Goal: Task Accomplishment & Management: Manage account settings

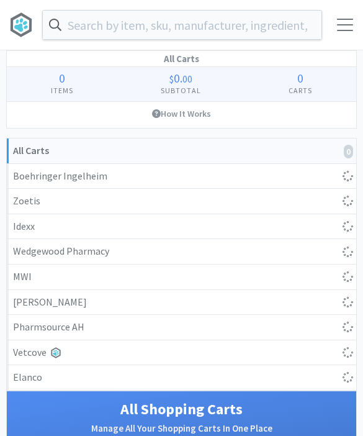
select select "1"
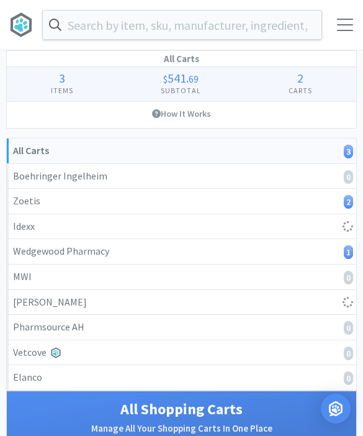
select select "10"
select select "2"
select select "1"
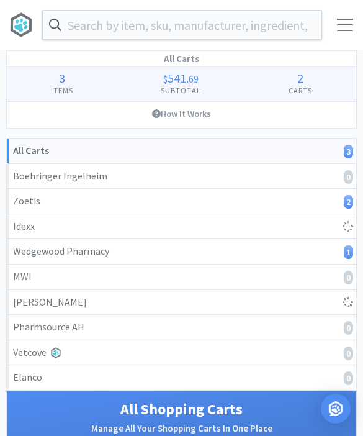
select select "1"
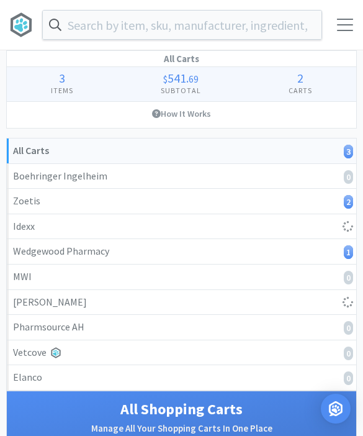
select select "1"
select select "3"
select select "1"
select select "2"
select select "1"
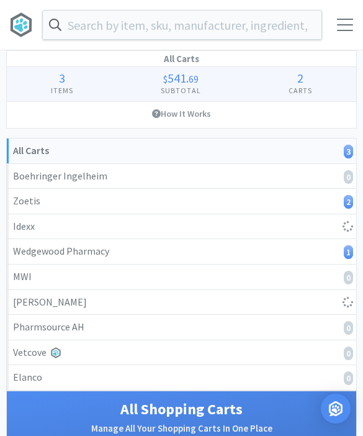
select select "1"
select select "2"
select select "1"
select select "2"
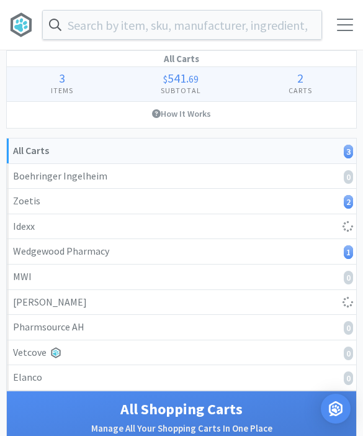
select select "1"
select select "3"
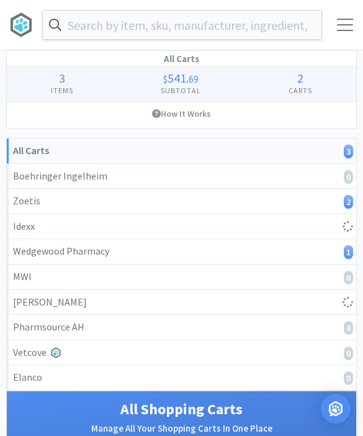
select select "3"
select select "4"
select select "3"
select select "1"
select select "3"
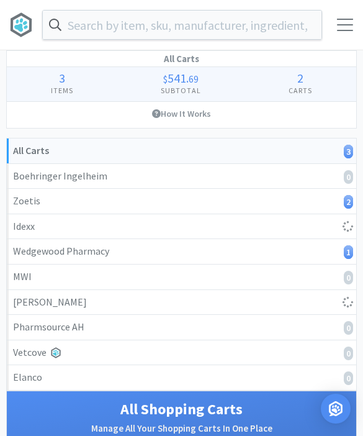
select select "3"
select select "1"
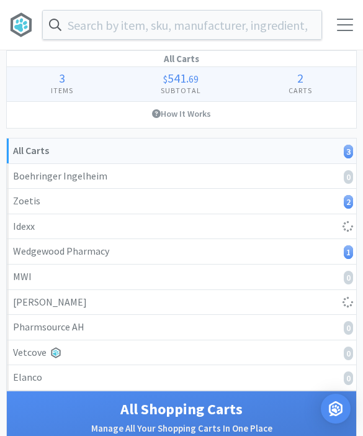
select select "1"
select select "3"
select select "1"
select select "50"
select select "2"
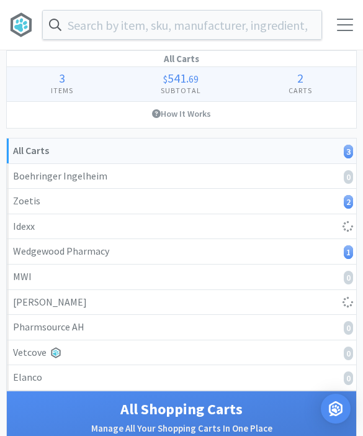
select select "2"
select select "1"
select select "4"
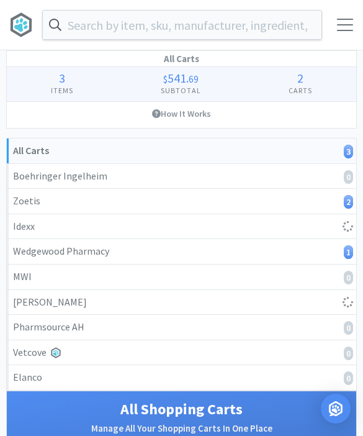
select select "2"
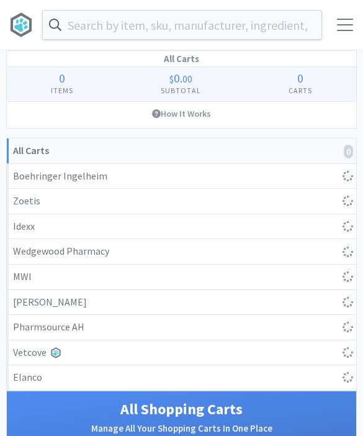
select select "1"
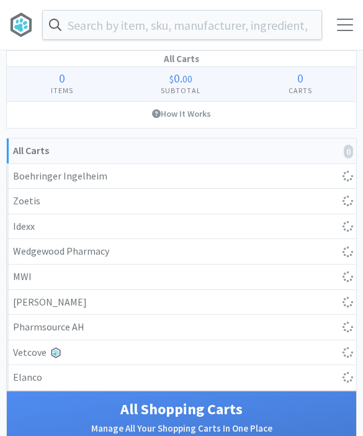
select select "10"
select select "2"
select select "1"
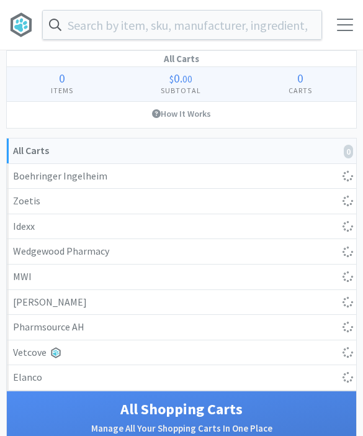
select select "1"
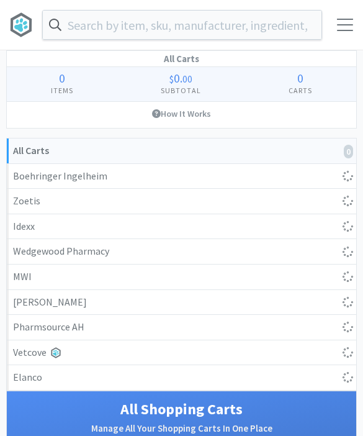
select select "1"
select select "3"
select select "1"
select select "2"
select select "1"
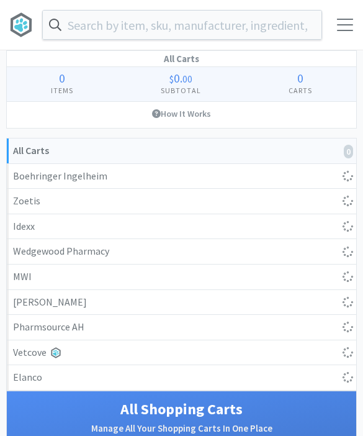
select select "1"
select select "2"
select select "1"
select select "2"
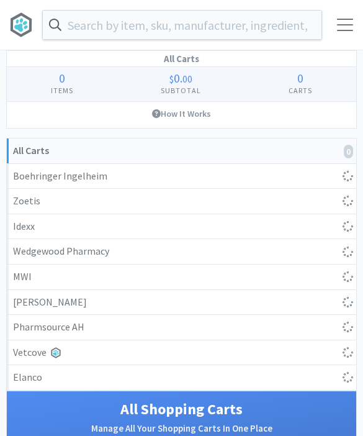
select select "1"
select select "3"
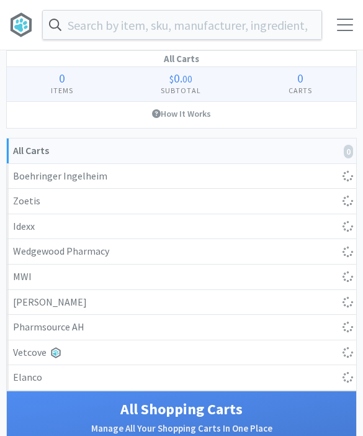
select select "3"
select select "4"
select select "3"
select select "1"
select select "3"
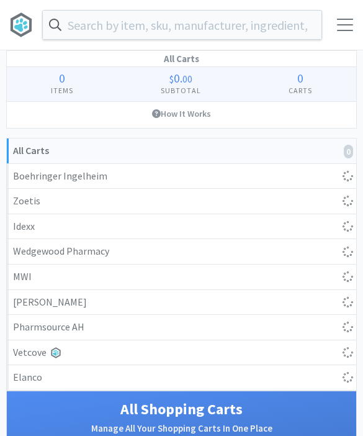
select select "3"
select select "1"
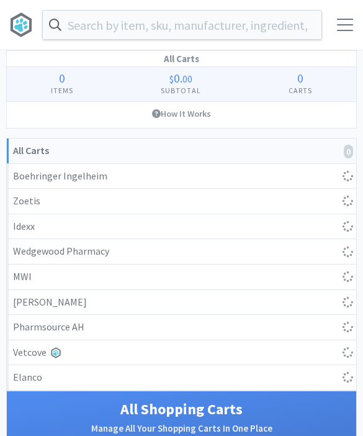
select select "1"
select select "3"
select select "1"
select select "50"
select select "2"
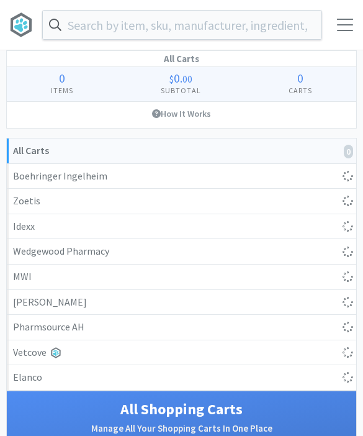
select select "2"
select select "1"
select select "4"
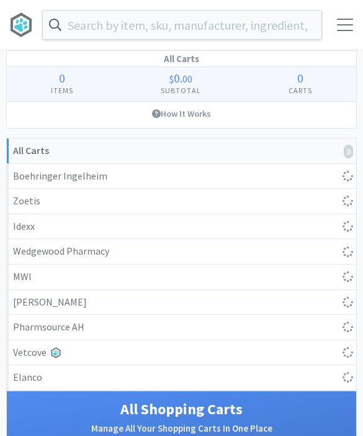
select select "2"
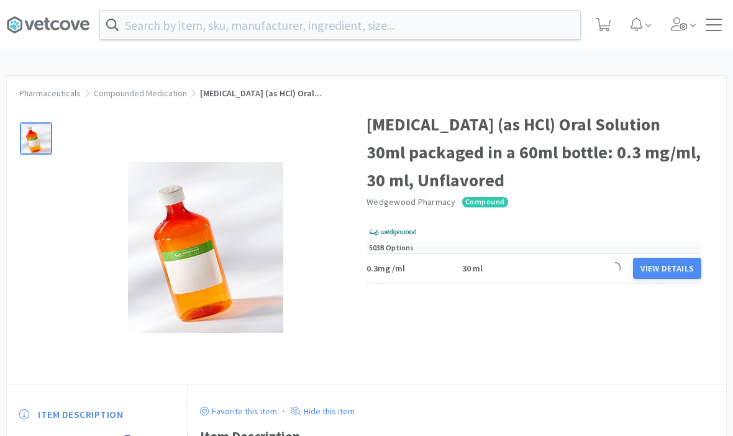
scroll to position [117, 0]
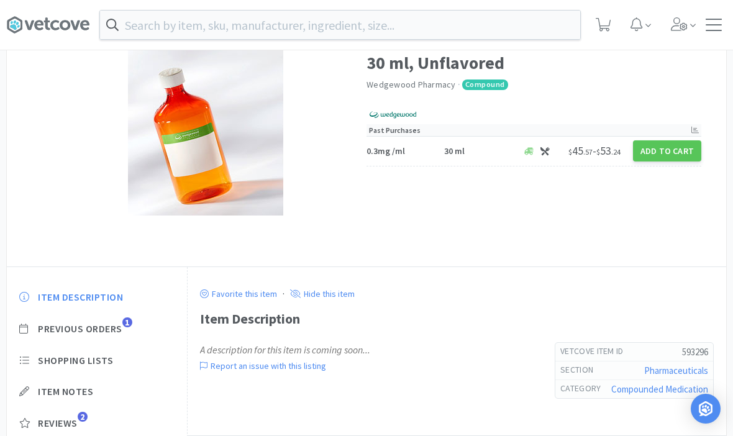
click at [722, 29] on div at bounding box center [714, 25] width 26 height 12
click at [717, 28] on div at bounding box center [714, 25] width 16 height 12
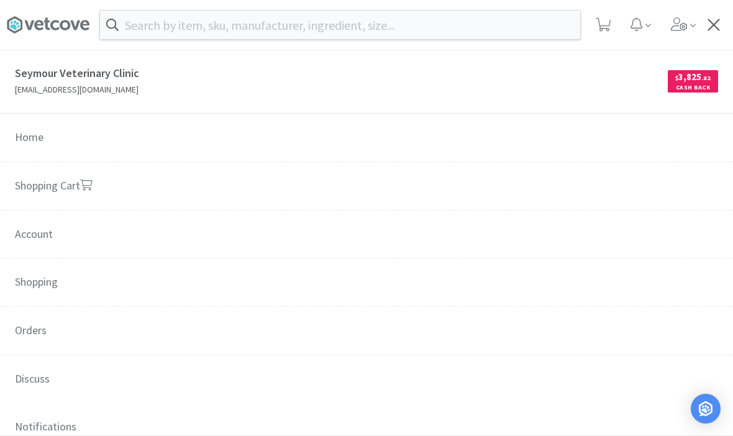
click at [42, 345] on span "Orders" at bounding box center [366, 331] width 733 height 49
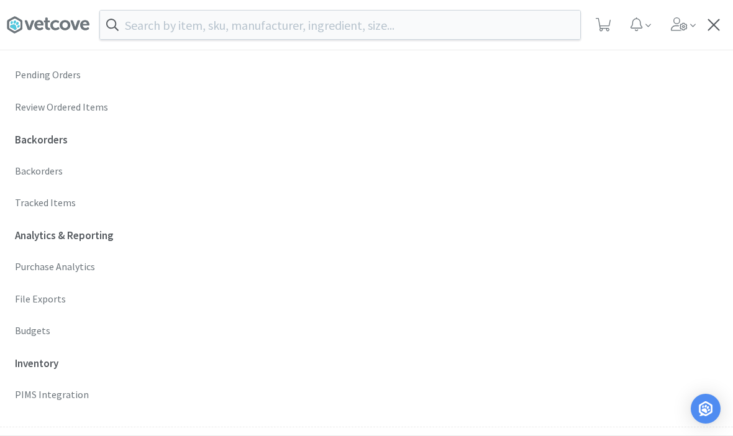
scroll to position [396, 0]
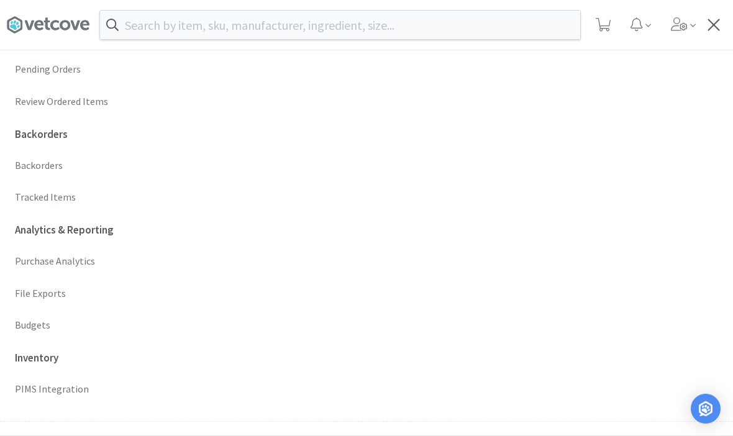
click at [20, 319] on p "Budgets" at bounding box center [366, 325] width 703 height 16
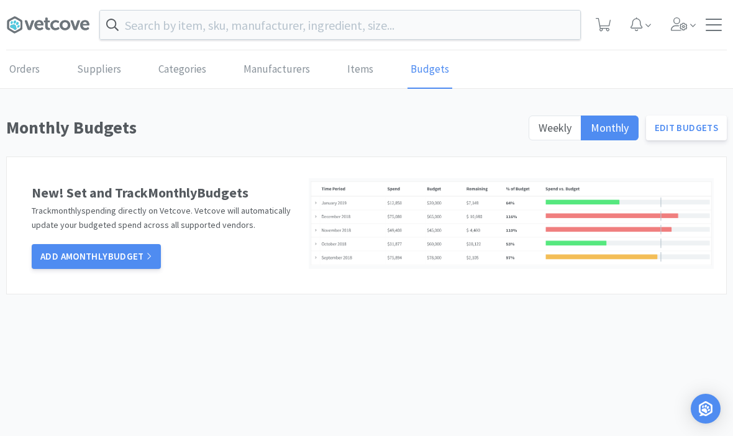
click at [556, 132] on span "Weekly" at bounding box center [554, 127] width 33 height 14
click at [538, 132] on input "Weekly" at bounding box center [538, 132] width 0 height 0
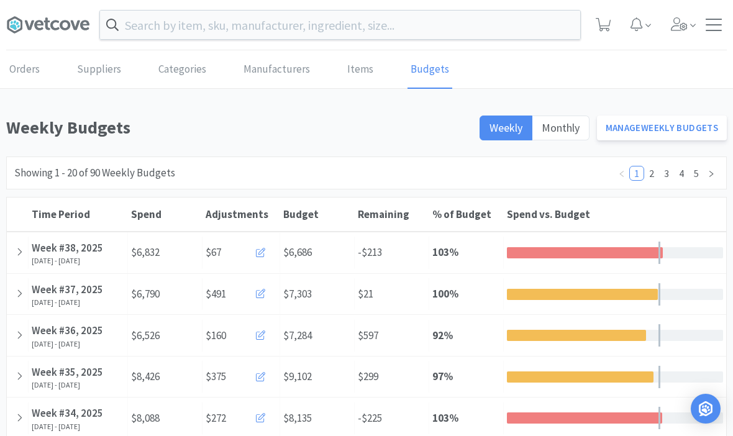
click at [689, 130] on link "Manage Weekly Budgets" at bounding box center [662, 128] width 130 height 25
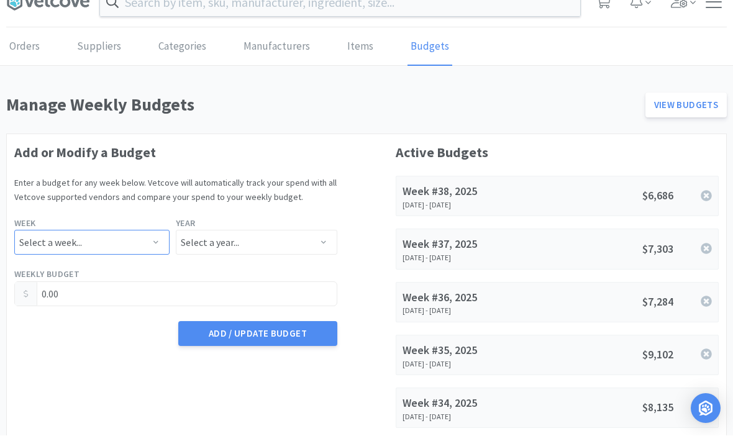
click at [97, 238] on select "Select a week... Week 1 ([DATE] - [DATE]) Week 2 ([DATE] - [DATE]) Week 3 ([DAT…" at bounding box center [91, 242] width 155 height 25
select select "39"
click at [213, 241] on select "Select a year... 2023 2024 2025 2026 2027 2028 2029 2030 2031 2032 2033 2034" at bounding box center [256, 242] width 161 height 25
click at [231, 248] on select "Select a year... 2023 2024 2025 2026 2027 2028 2029 2030 2031 2032 2033 2034" at bounding box center [256, 242] width 161 height 25
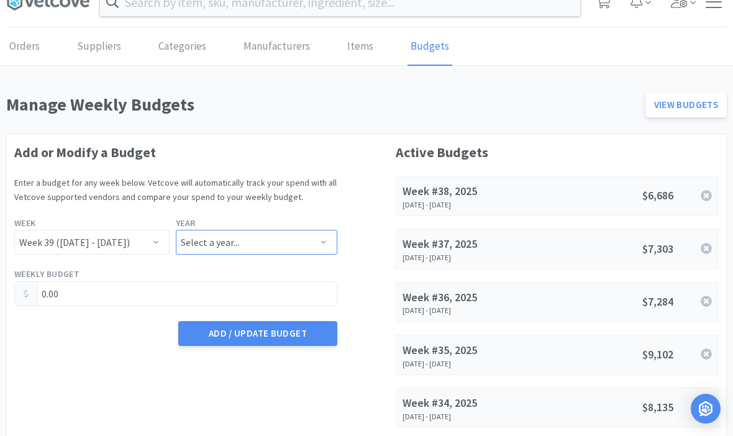
select select "2025"
click at [90, 294] on input "0.00" at bounding box center [176, 294] width 322 height 24
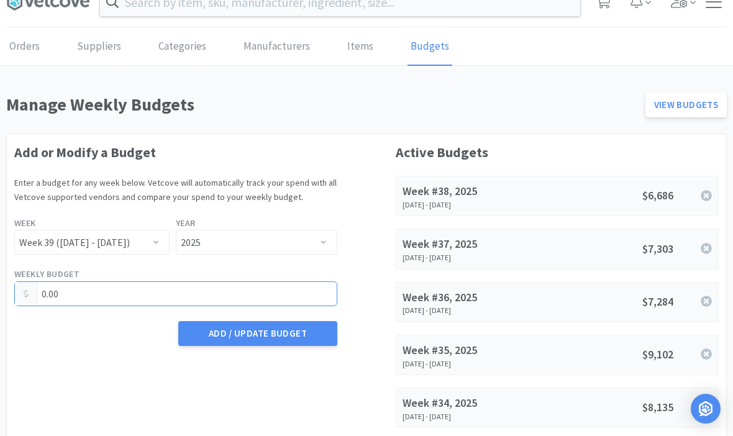
scroll to position [22, 0]
type input "0"
type input "7,145.18"
click at [235, 341] on button "Add / Update Budget" at bounding box center [257, 334] width 159 height 25
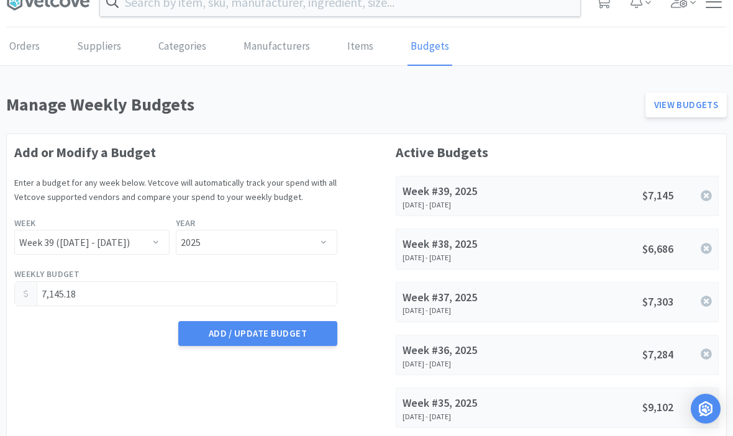
scroll to position [0, 0]
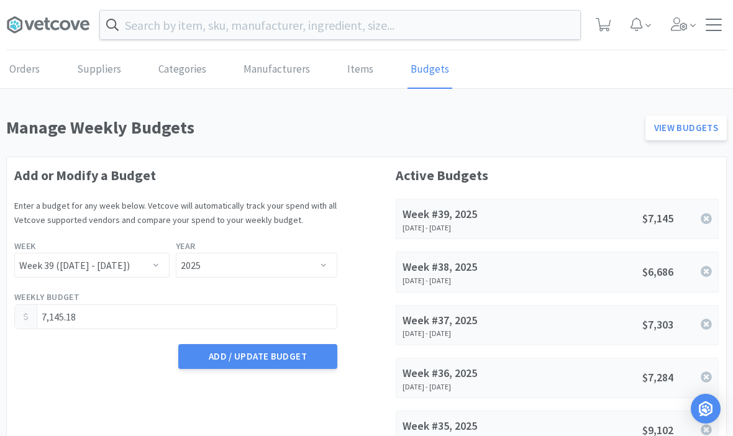
click at [714, 32] on div "Orders Shopping Discuss Discuss" at bounding box center [366, 25] width 720 height 50
click at [727, 25] on div "Orders Shopping Discuss Discuss" at bounding box center [366, 25] width 733 height 50
click at [715, 28] on div at bounding box center [714, 25] width 16 height 12
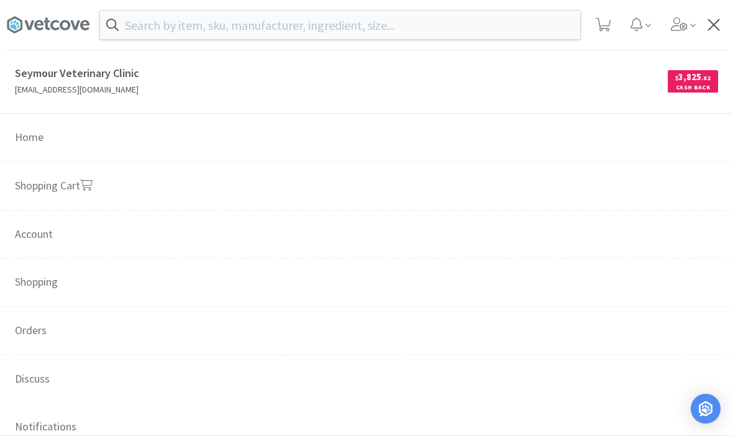
click at [30, 169] on link "Shopping Cart" at bounding box center [366, 186] width 733 height 49
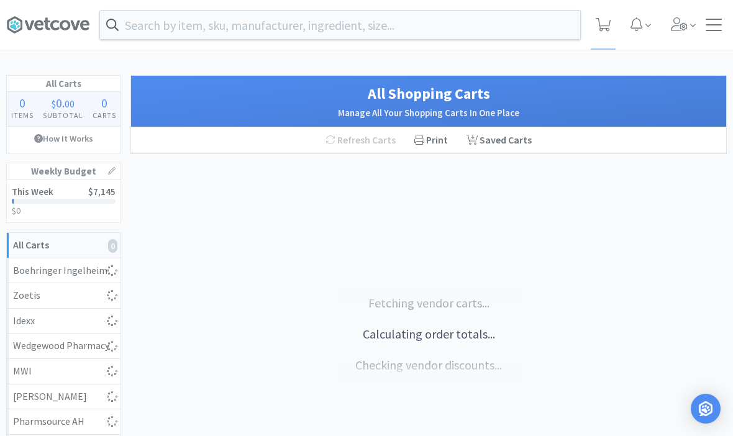
select select "1"
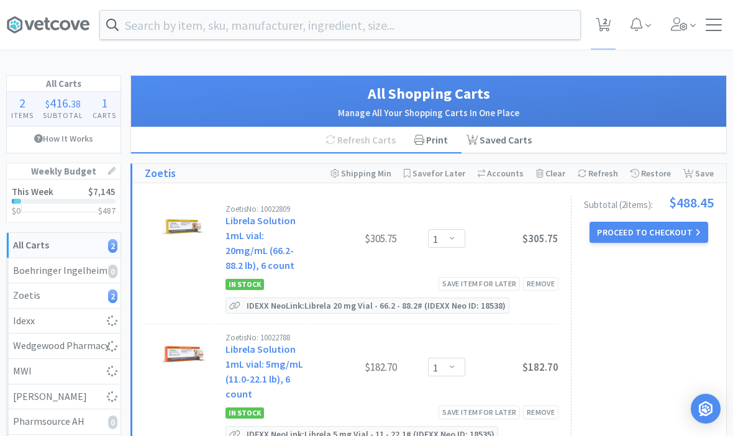
select select "10"
select select "2"
select select "1"
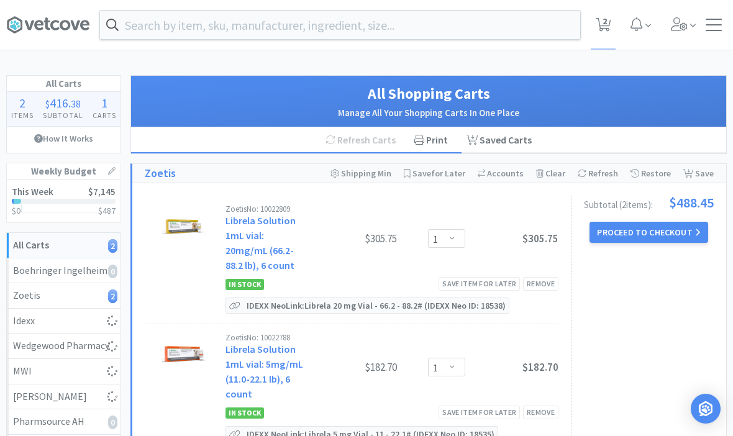
select select "1"
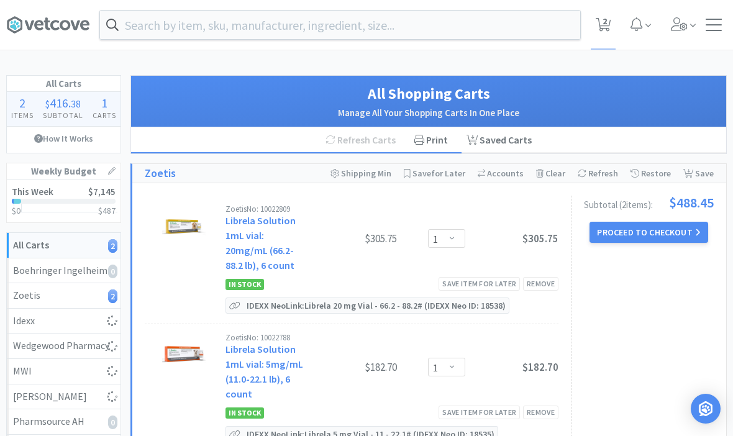
select select "1"
select select "3"
select select "1"
select select "2"
select select "1"
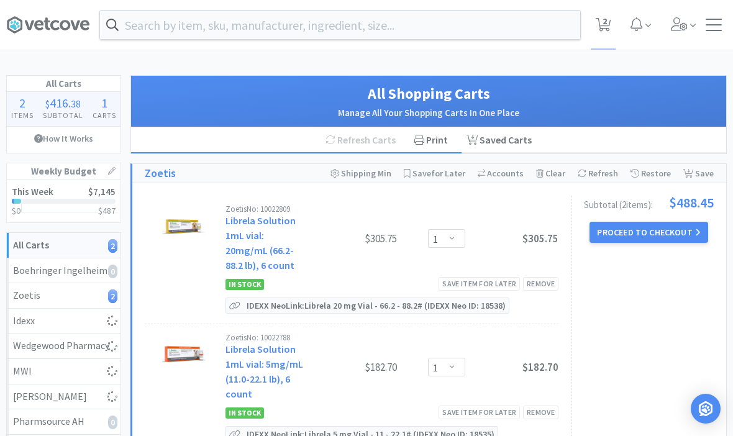
select select "1"
select select "2"
select select "1"
select select "2"
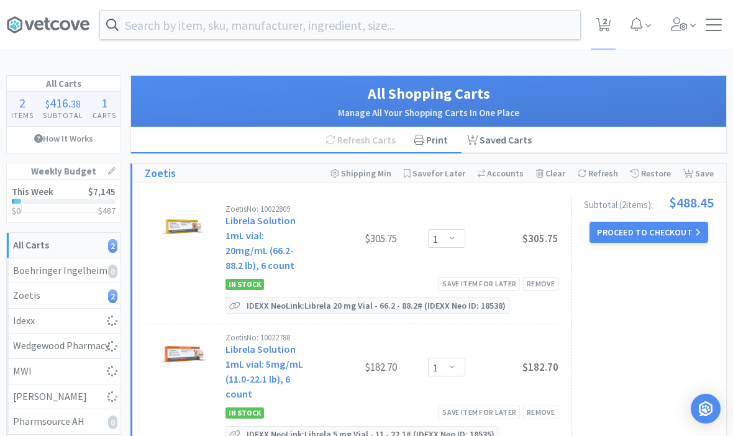
select select "1"
select select "3"
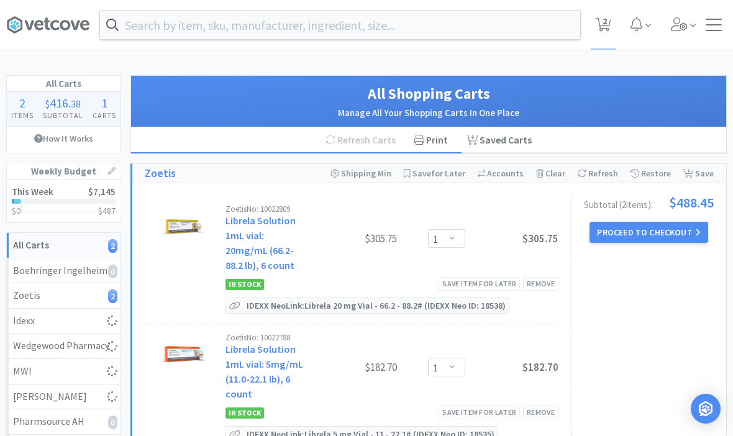
select select "3"
select select "4"
select select "3"
select select "1"
select select "3"
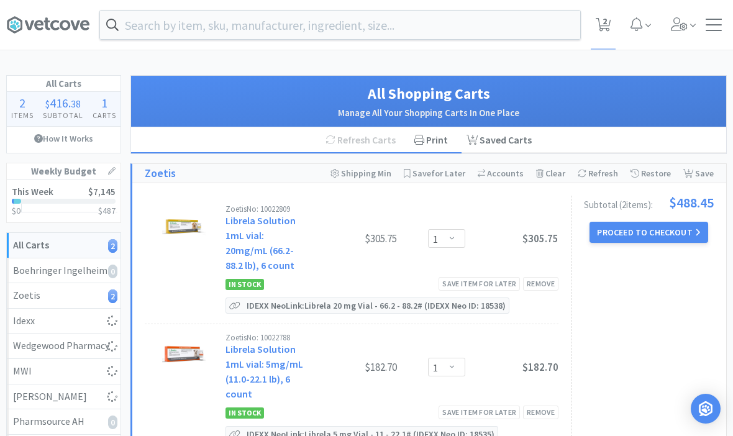
select select "3"
select select "1"
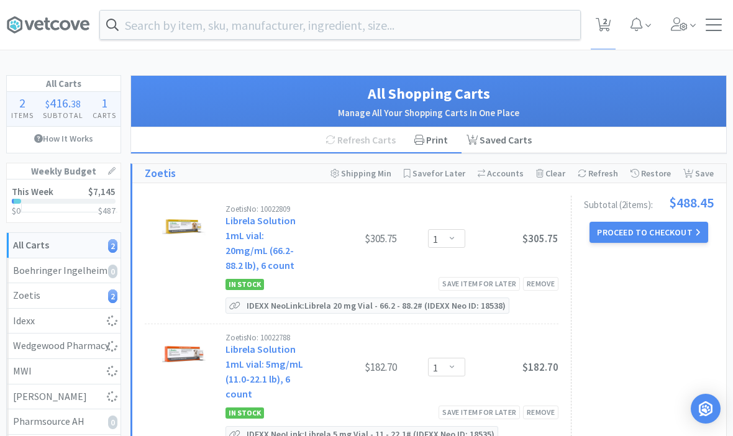
select select "1"
select select "3"
select select "1"
select select "50"
select select "2"
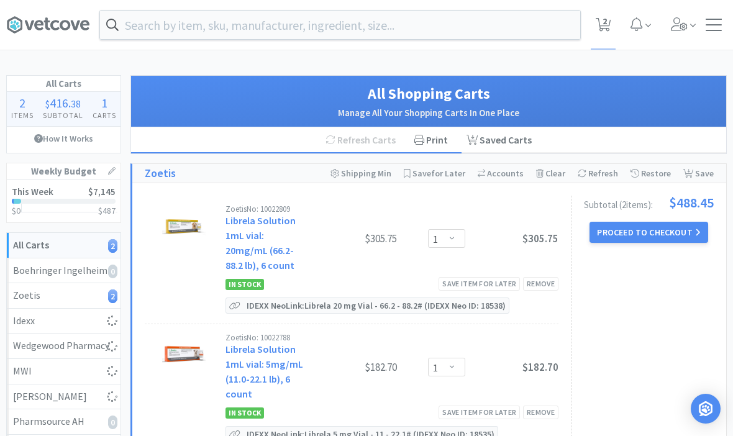
select select "2"
select select "1"
select select "4"
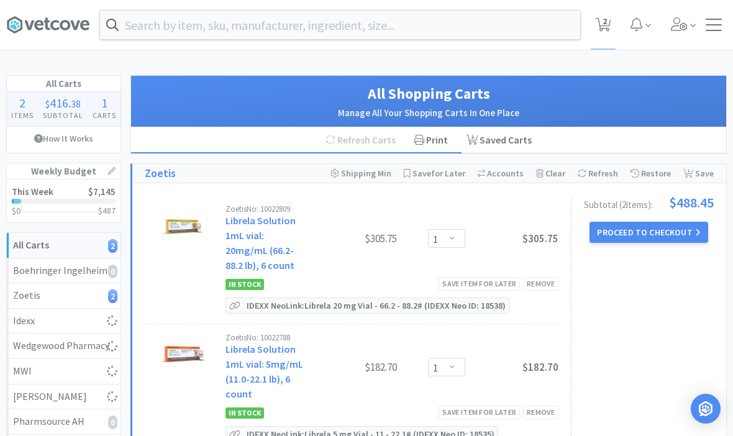
select select "2"
select select "1"
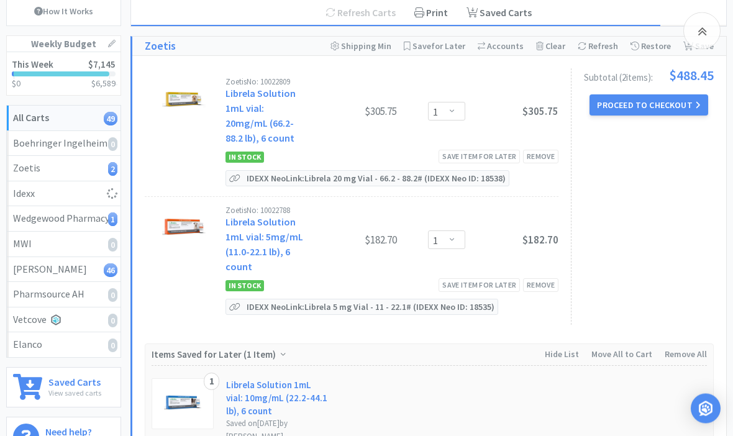
scroll to position [127, 0]
select select "1"
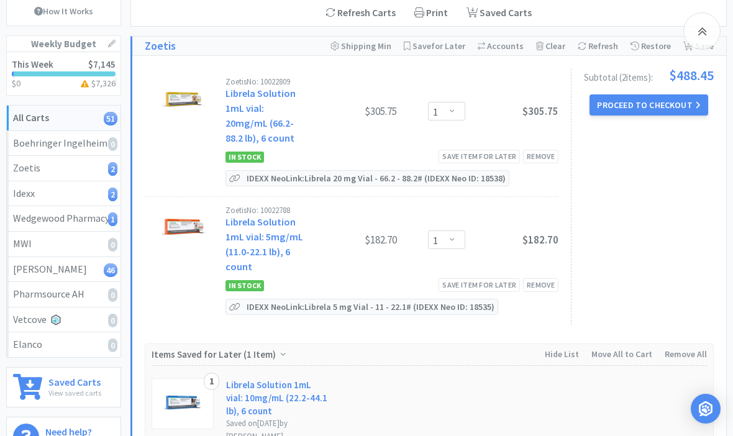
click at [714, 322] on div "Zoetis No: 10022809 Librela Solution 1mL vial: 20mg/mL (66.2-88.2 lb), 6 count …" at bounding box center [429, 200] width 594 height 288
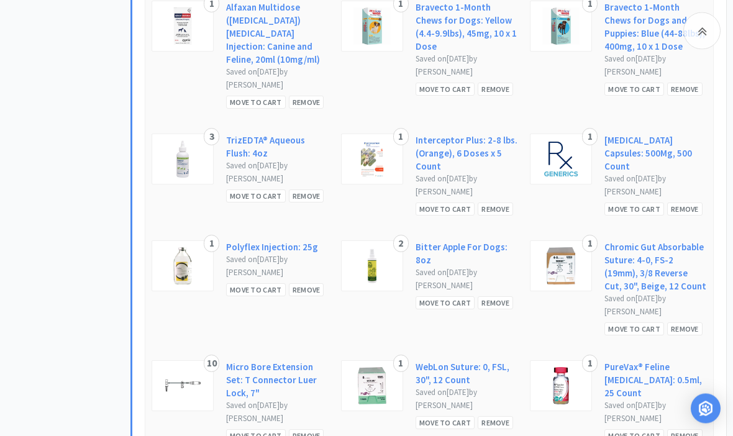
scroll to position [8693, 0]
